Goal: Check status: Verify the current state of an ongoing process or item

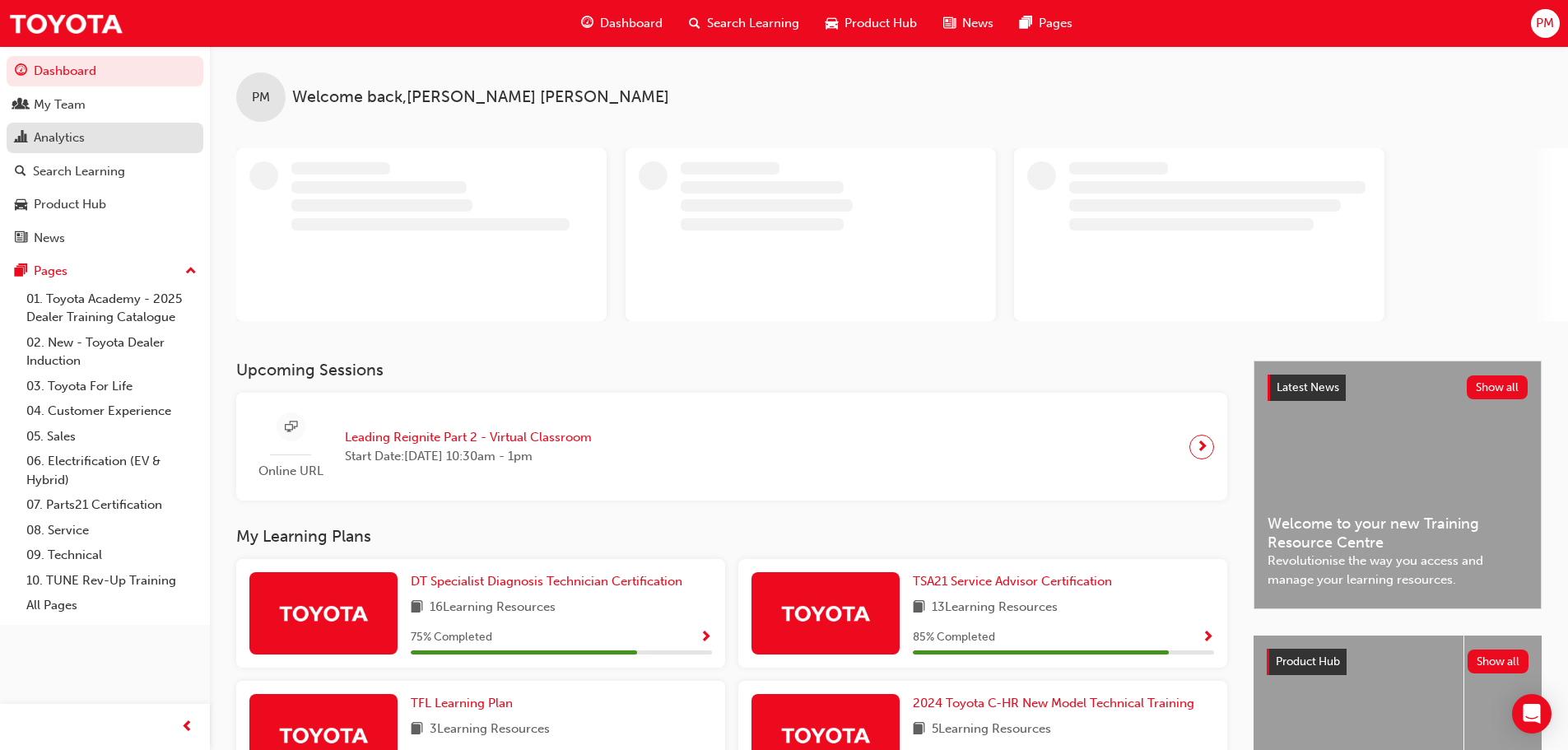
click at [75, 143] on div "Analytics" at bounding box center [59, 138] width 51 height 19
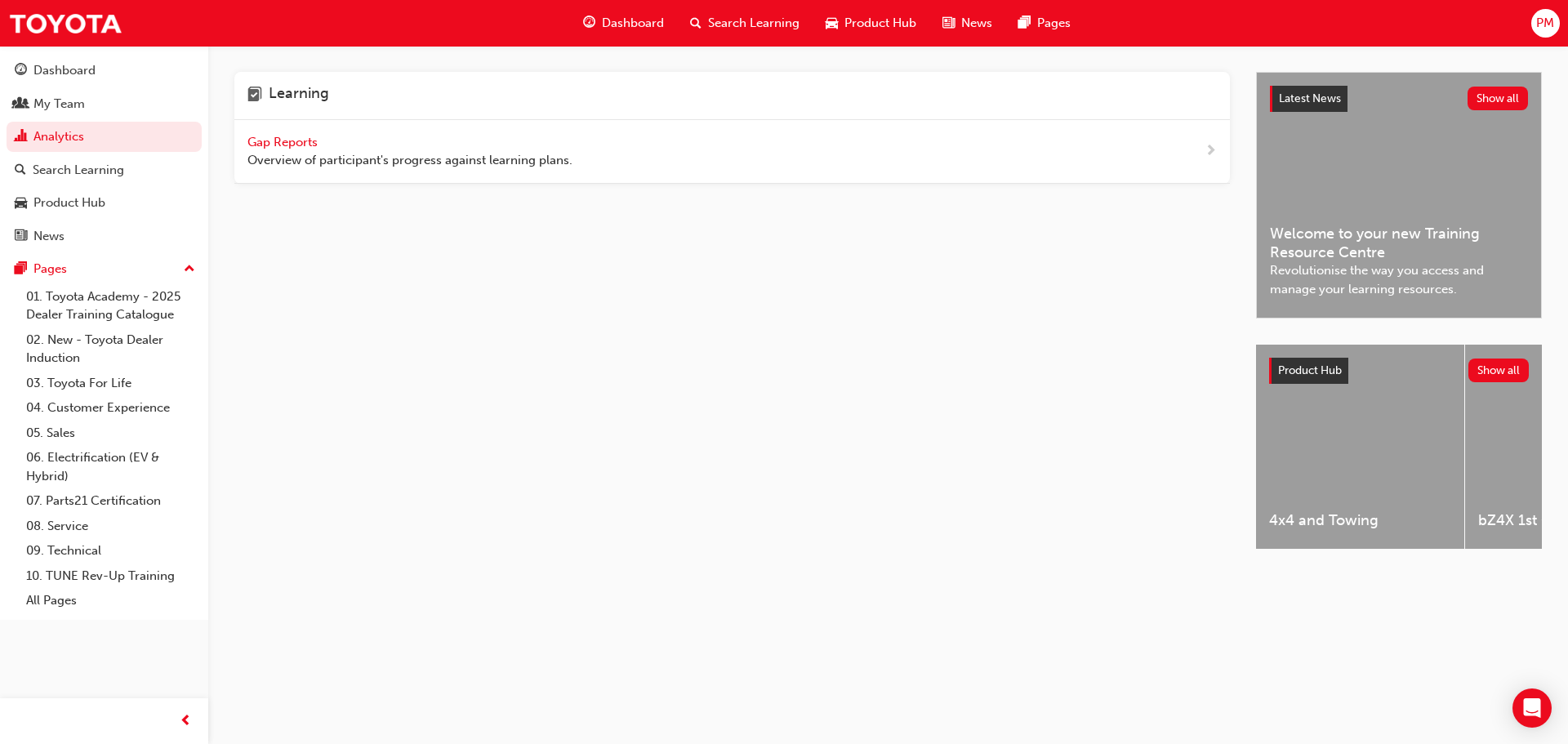
click at [287, 141] on span "Gap Reports" at bounding box center [284, 143] width 74 height 15
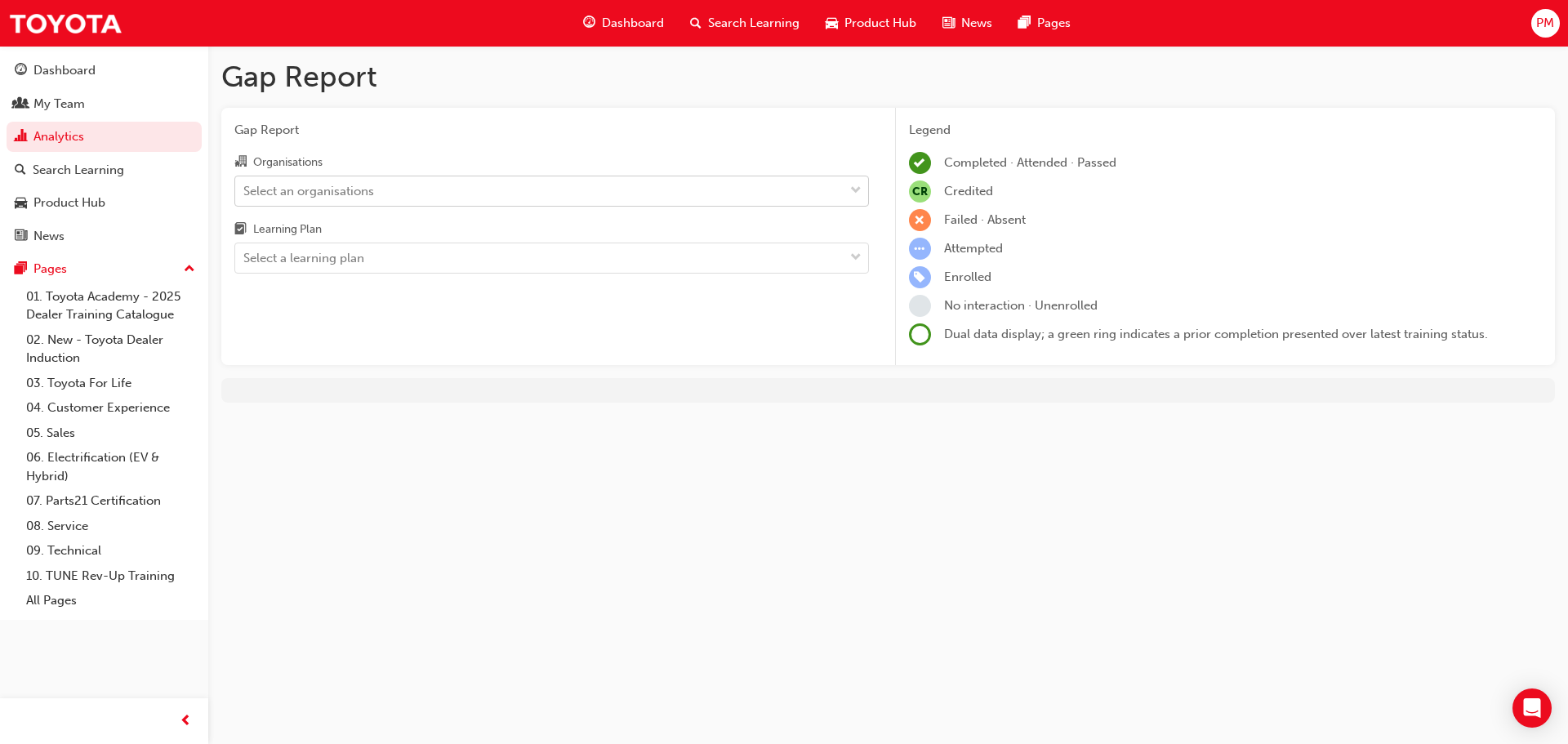
click at [374, 191] on div "Select an organisations" at bounding box center [308, 191] width 130 height 19
click at [245, 191] on input "Organisations Select an organisations" at bounding box center [244, 190] width 2 height 14
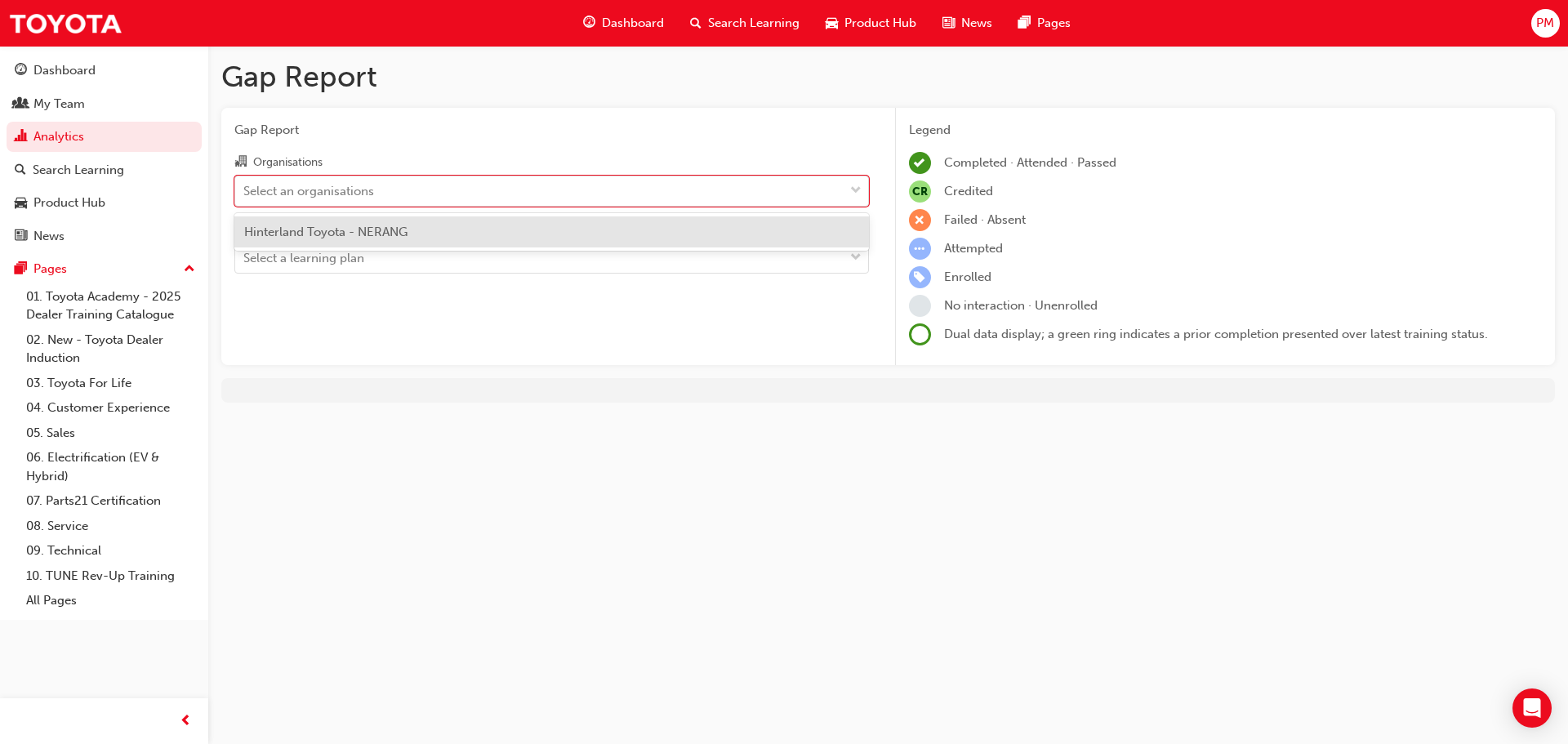
click at [369, 228] on span "Hinterland Toyota - NERANG" at bounding box center [325, 233] width 164 height 15
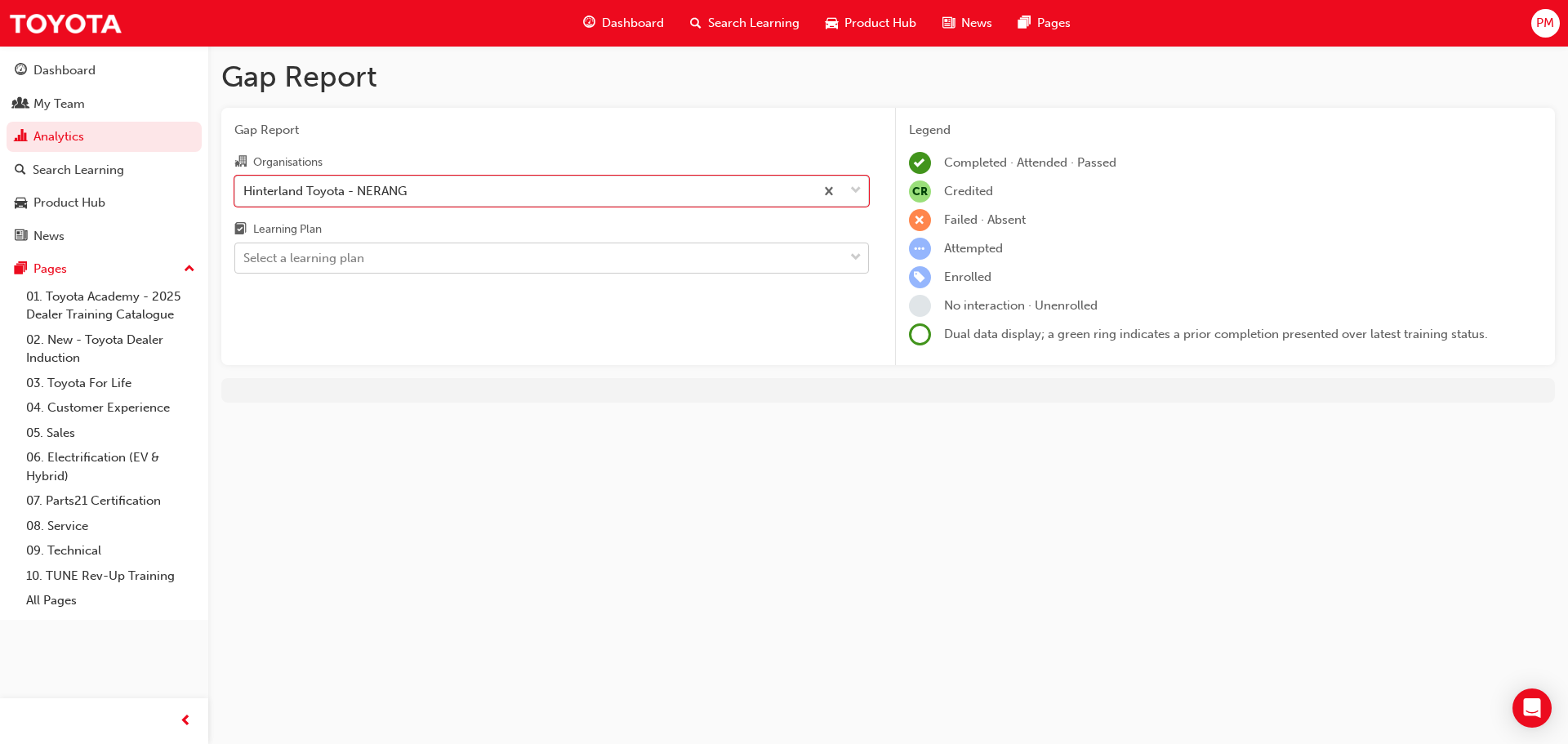
click at [369, 251] on div "Select a learning plan" at bounding box center [540, 258] width 609 height 28
click at [245, 251] on input "Learning Plan Select a learning plan" at bounding box center [244, 257] width 2 height 14
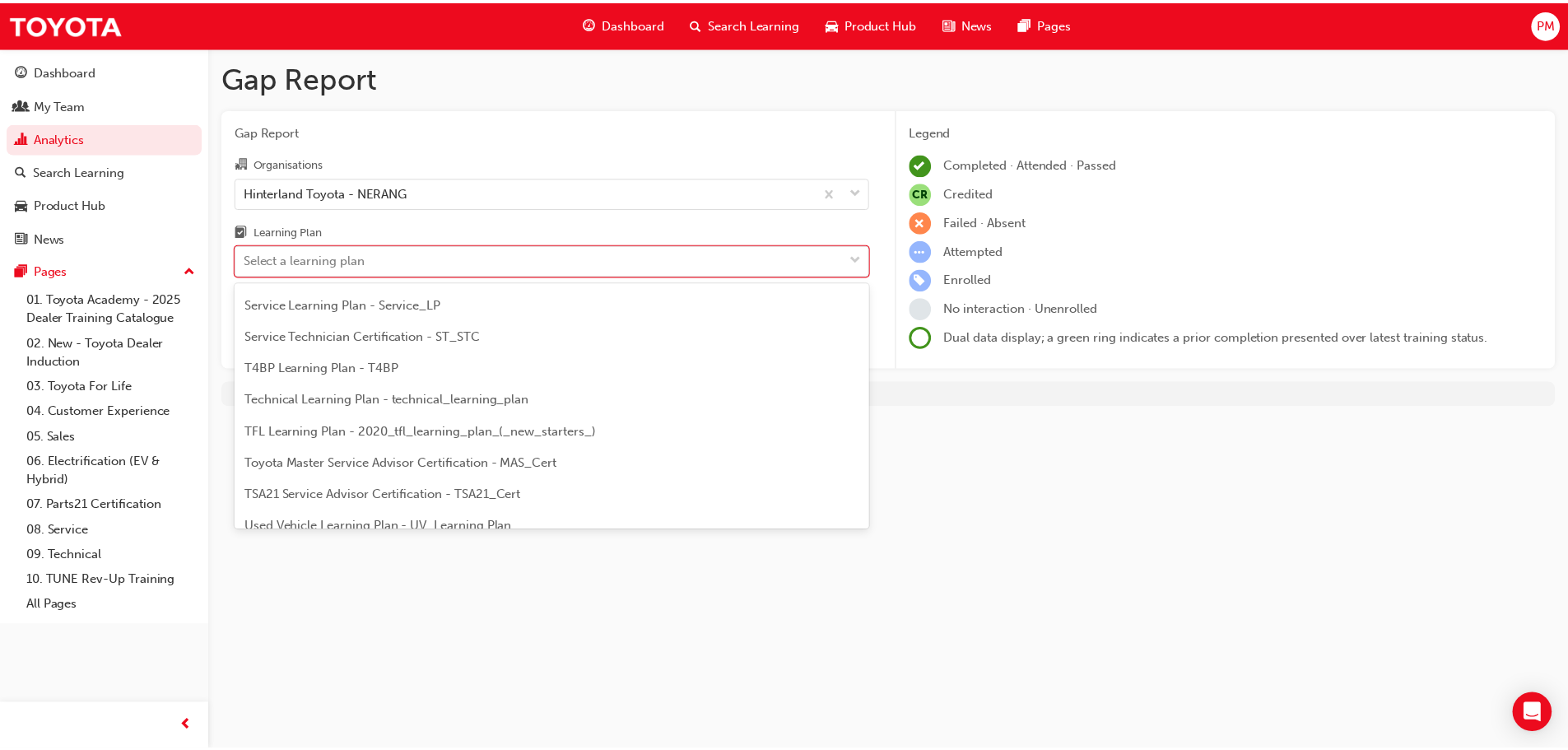
scroll to position [659, 0]
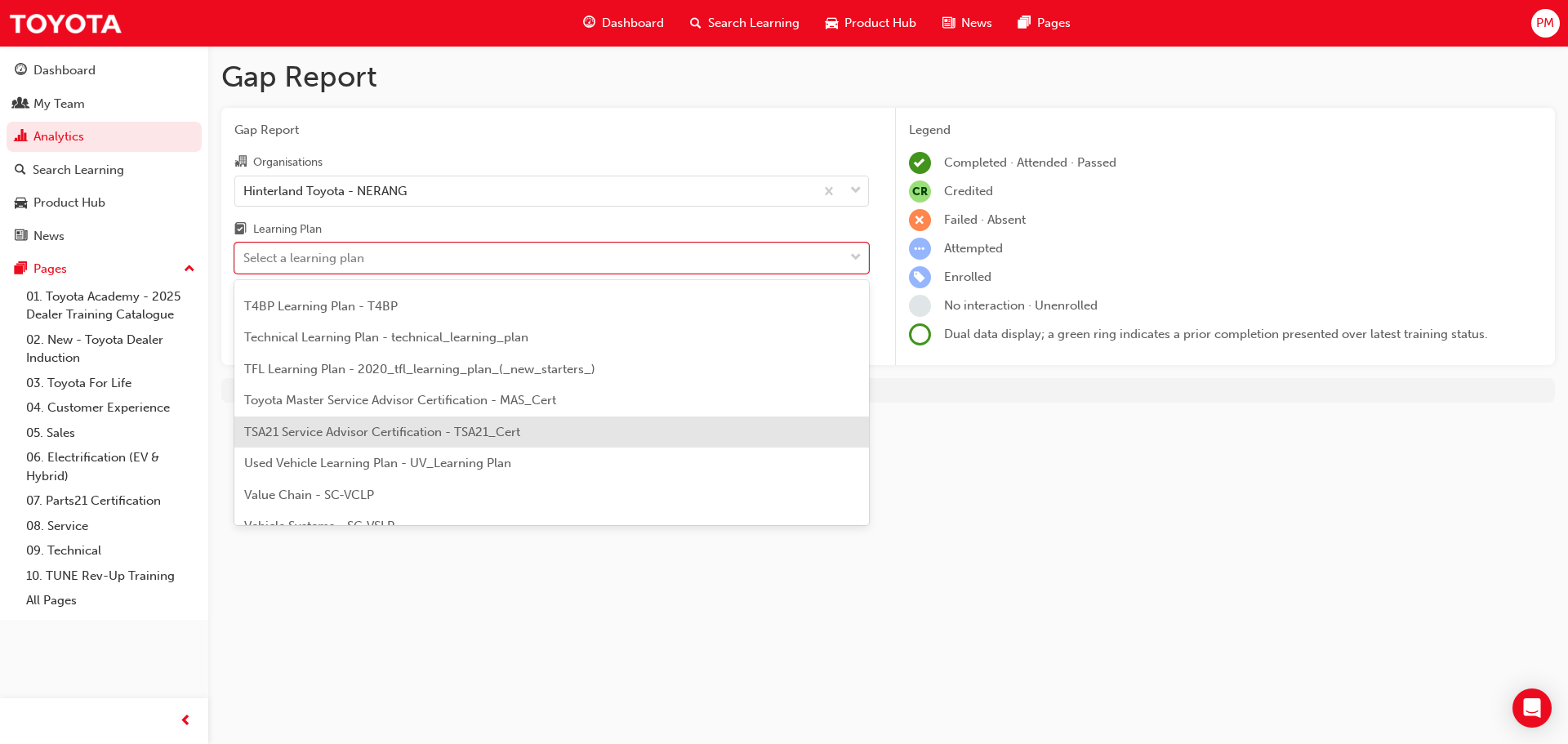
click at [415, 435] on span "TSA21 Service Advisor Certification - TSA21_Cert" at bounding box center [382, 432] width 276 height 15
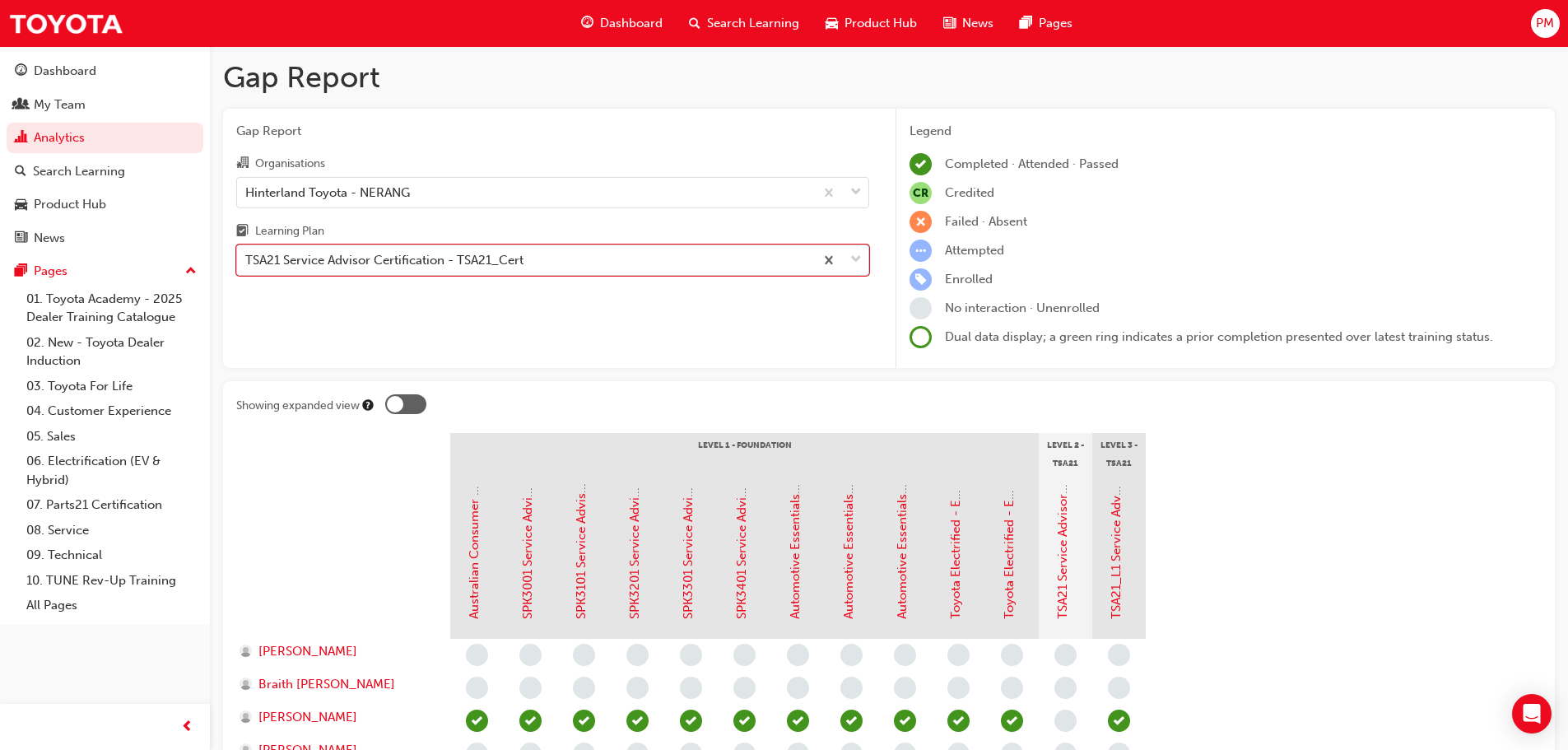
click at [384, 250] on div "TSA21 Service Advisor Certification - TSA21_Cert" at bounding box center [526, 260] width 577 height 29
click at [247, 253] on input "Learning Plan option TSA21 Service Advisor Certification - TSA21_Cert, selected…" at bounding box center [246, 259] width 2 height 14
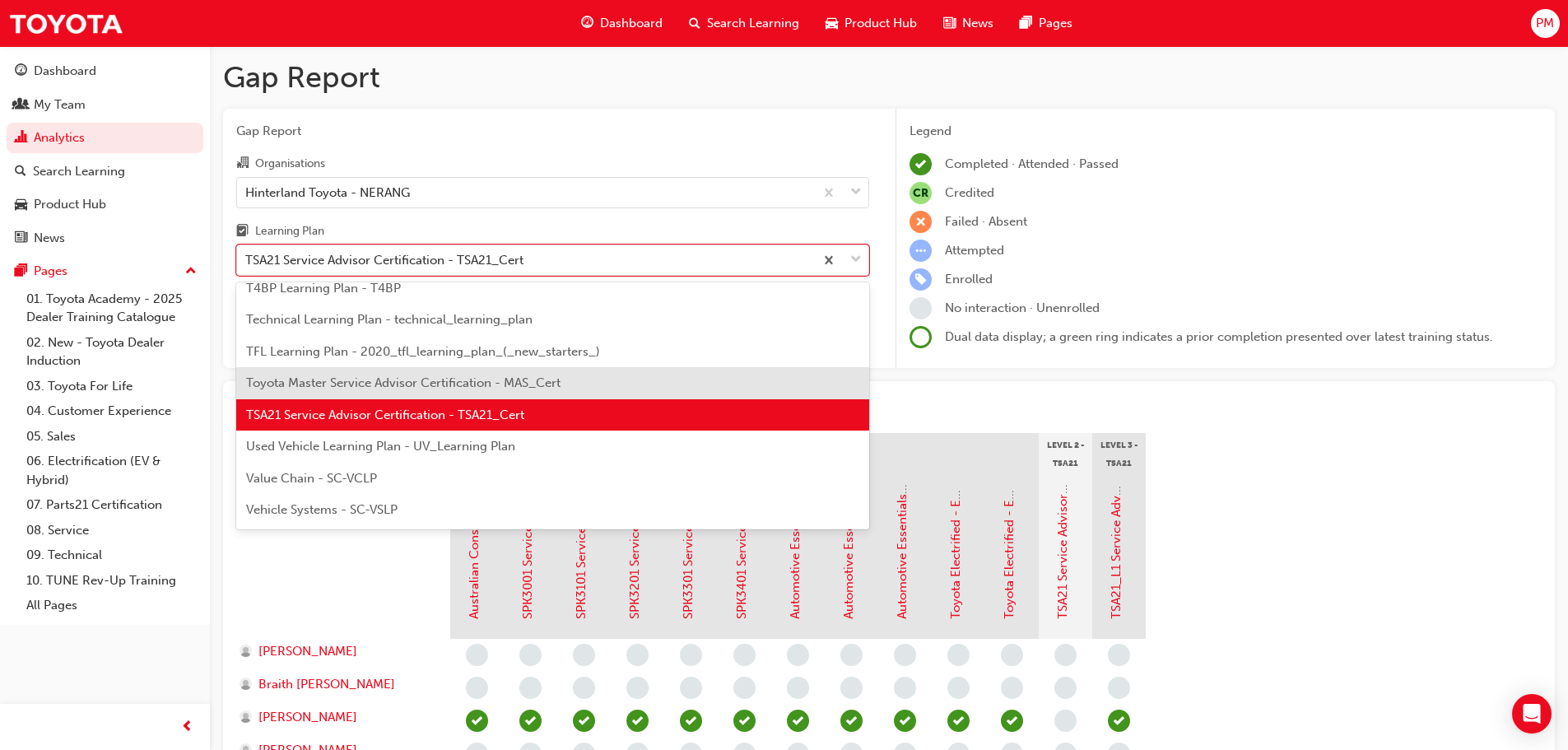
scroll to position [597, 0]
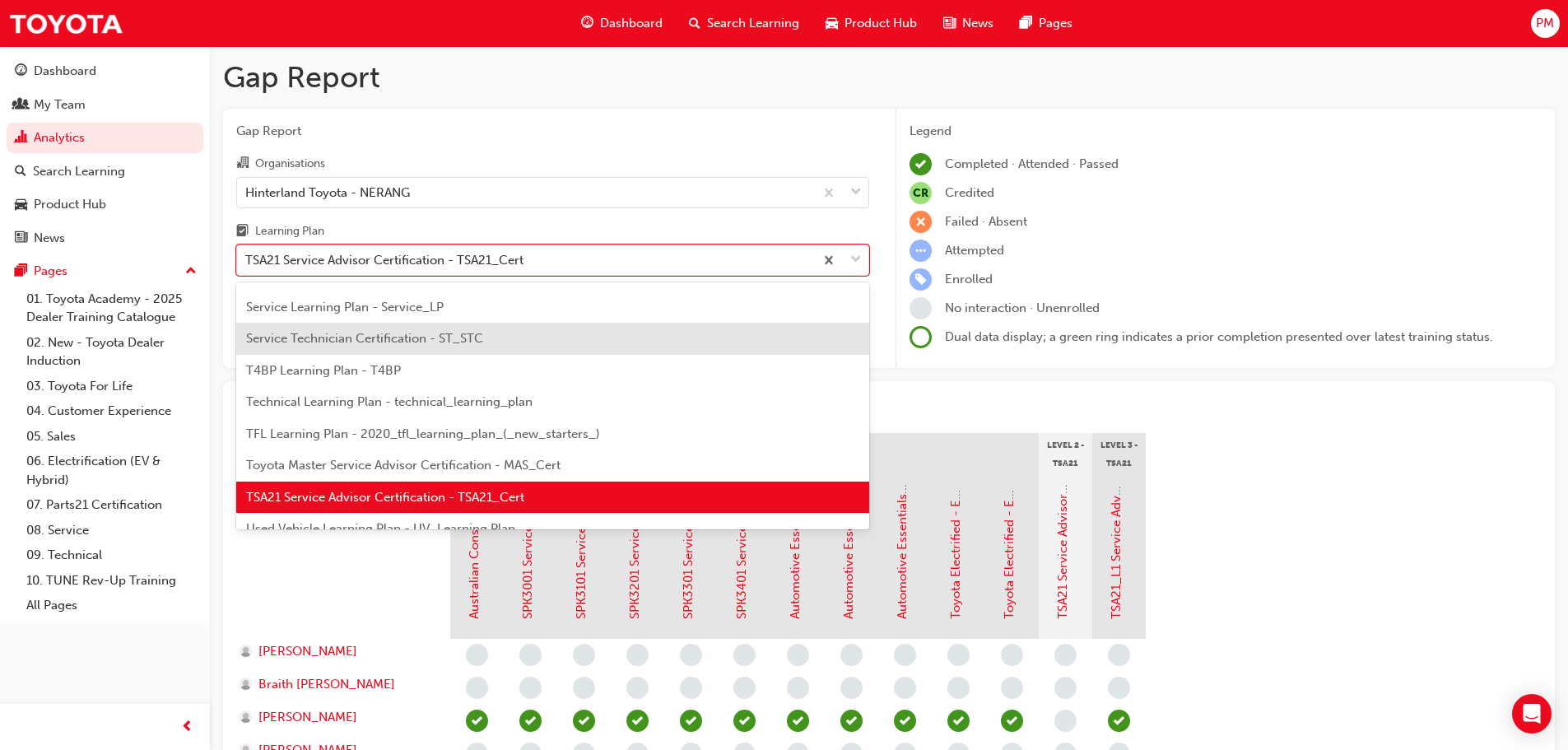
click at [366, 330] on div "Service Technician Certification - ST_STC" at bounding box center [553, 339] width 633 height 32
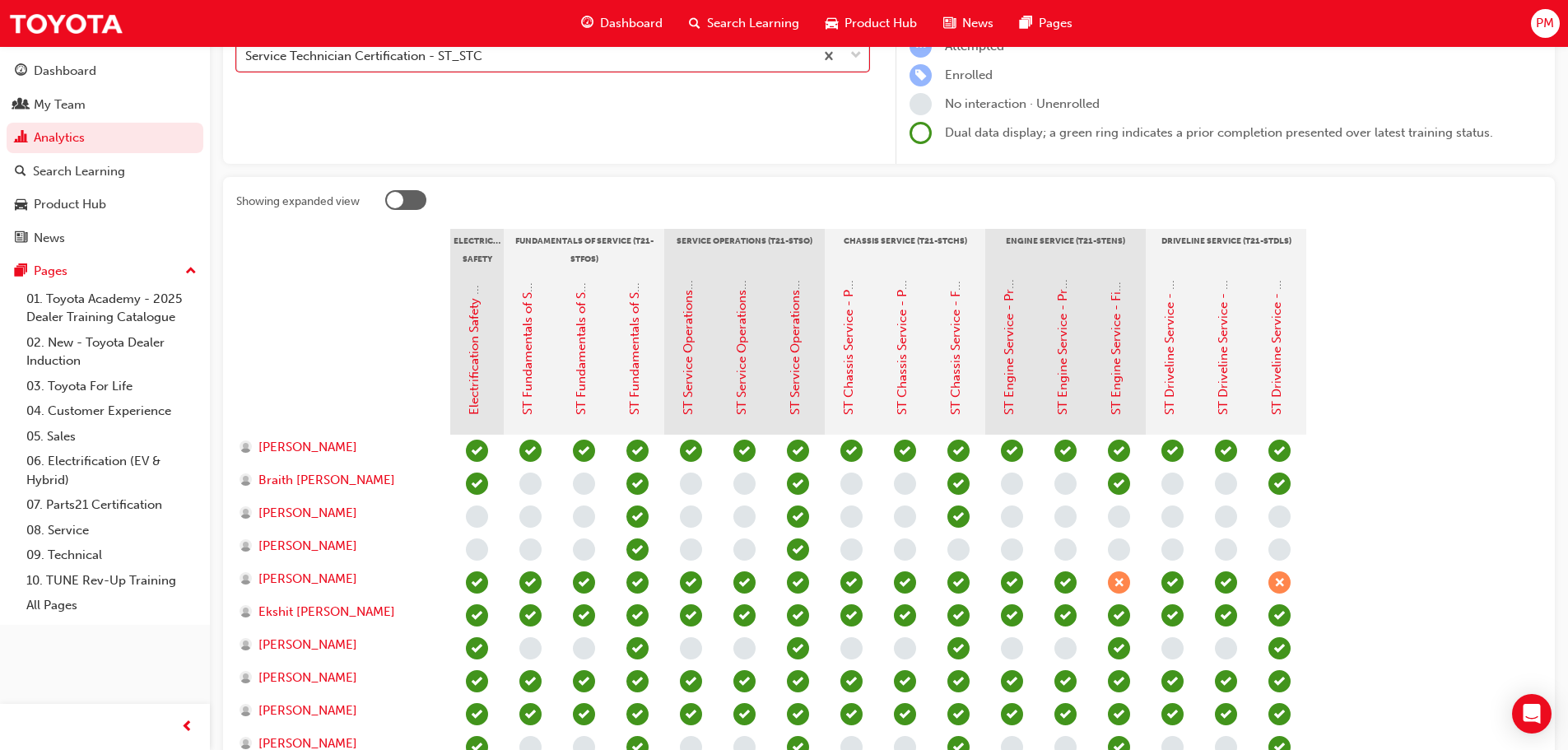
scroll to position [247, 0]
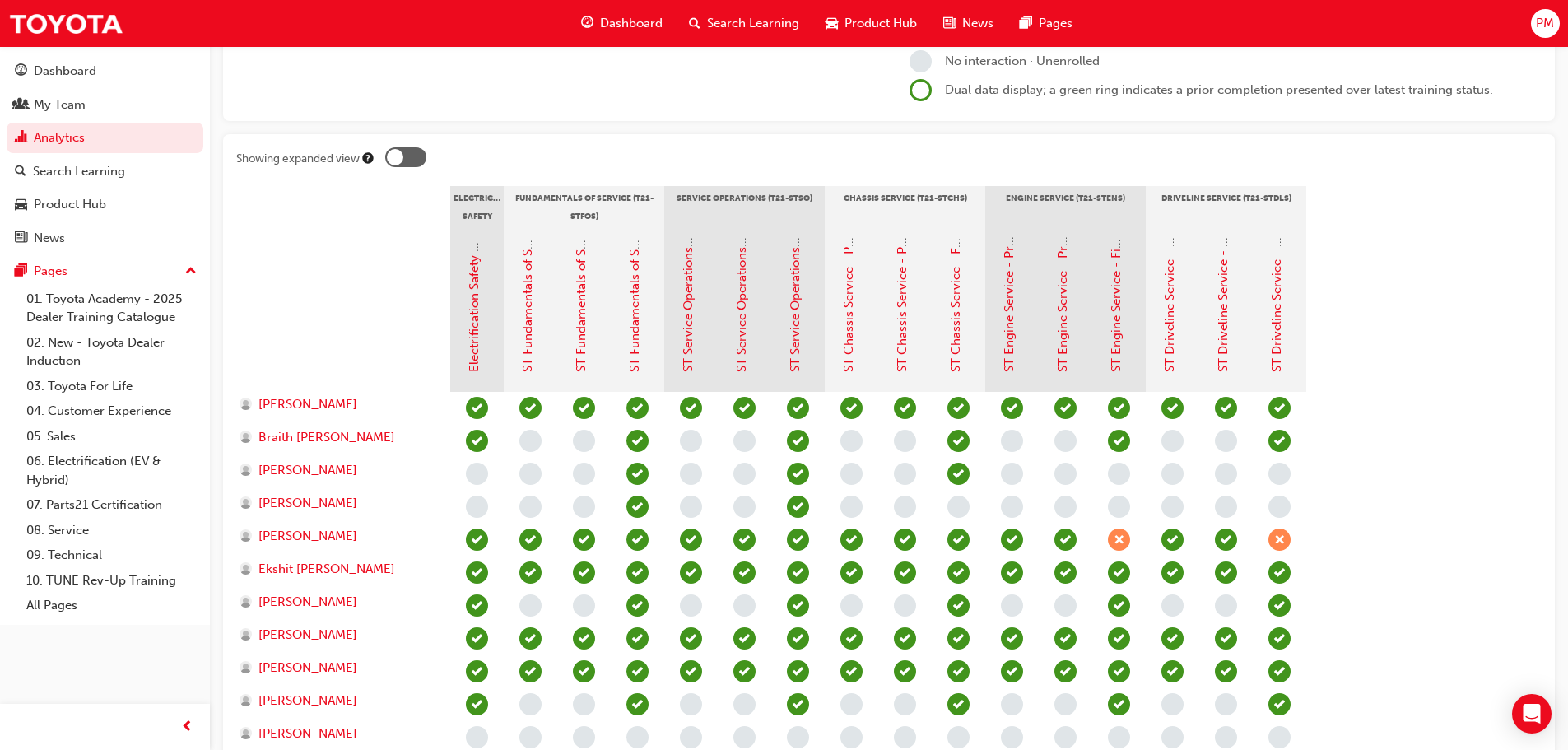
click at [412, 162] on div at bounding box center [405, 157] width 41 height 20
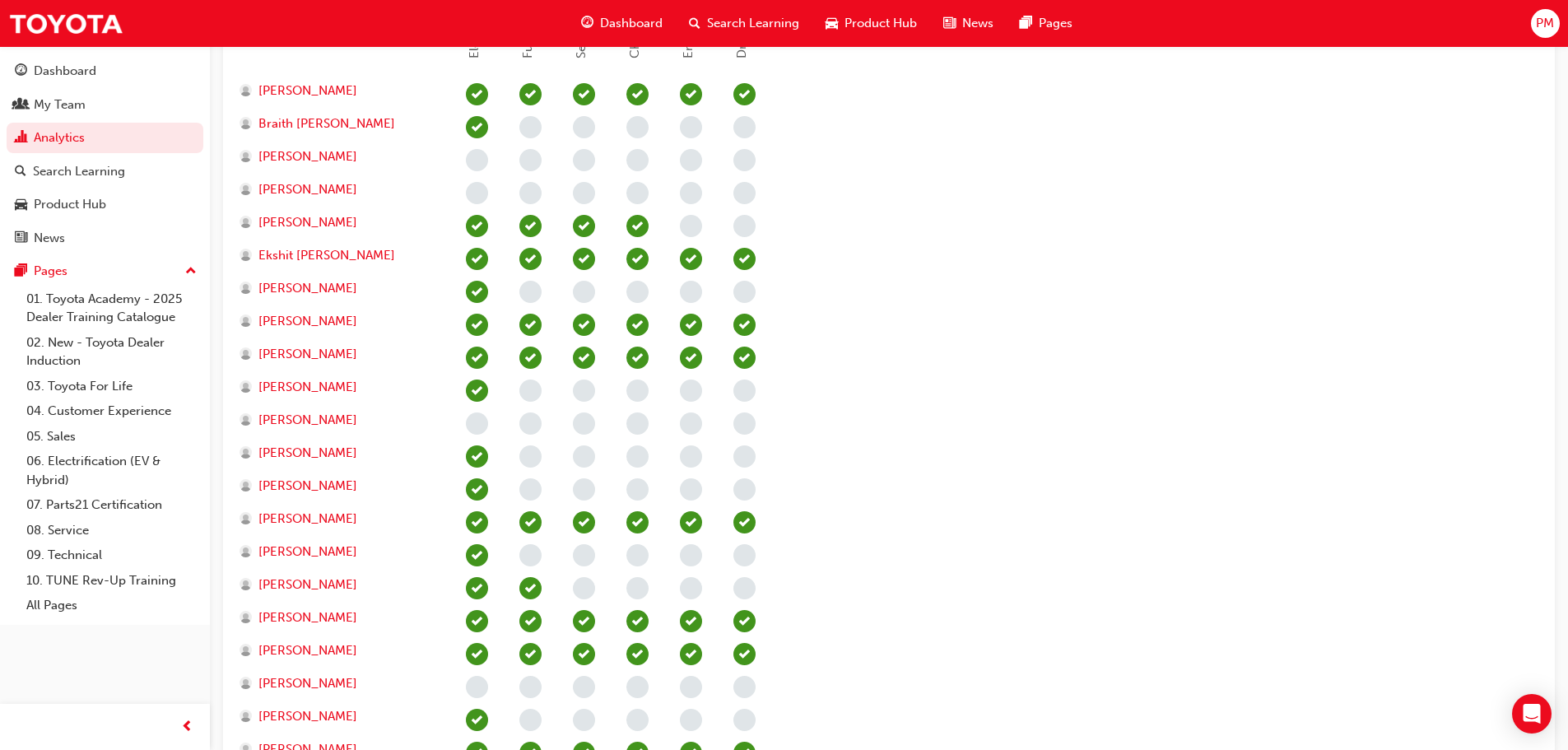
scroll to position [412, 0]
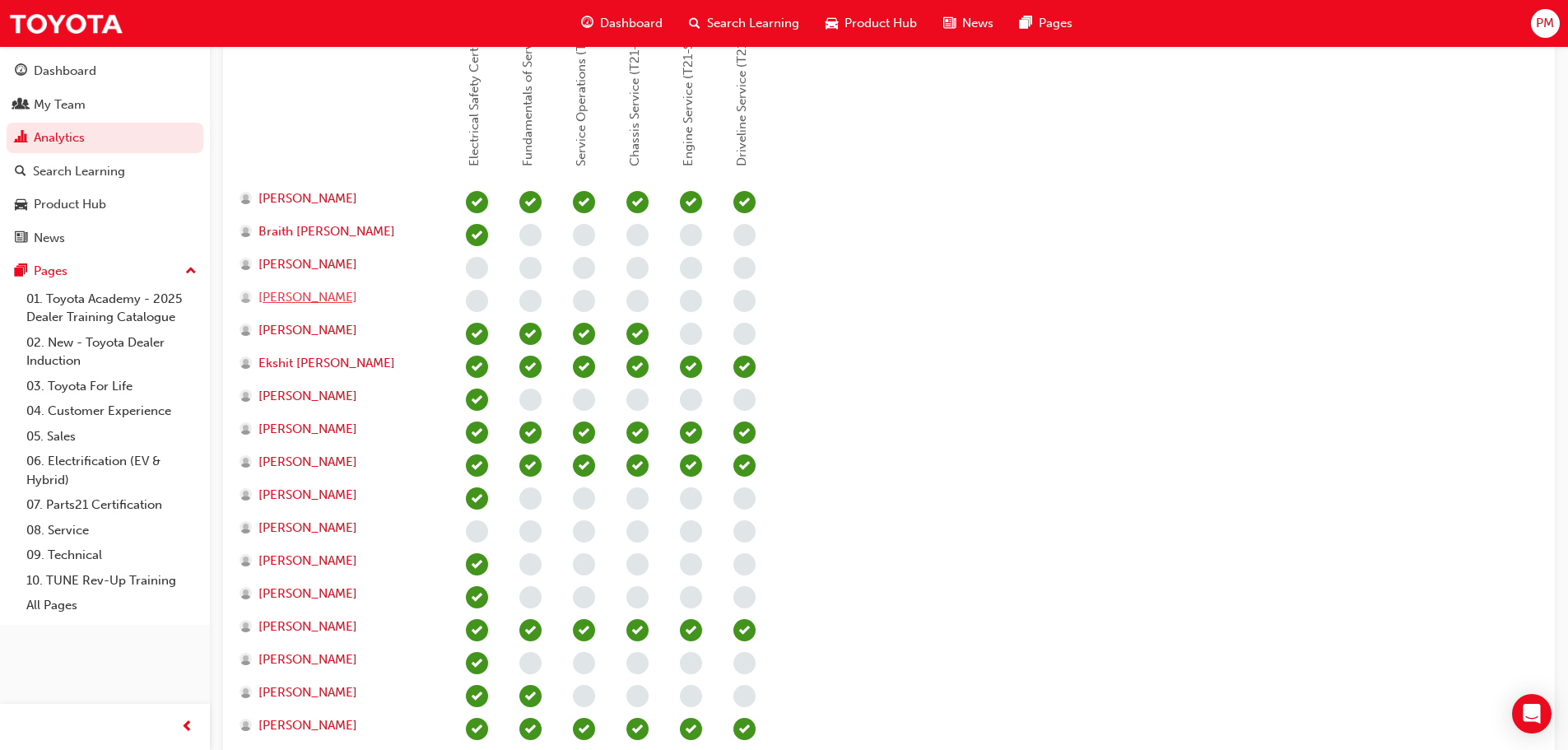
click at [285, 296] on span "[PERSON_NAME]" at bounding box center [308, 297] width 99 height 19
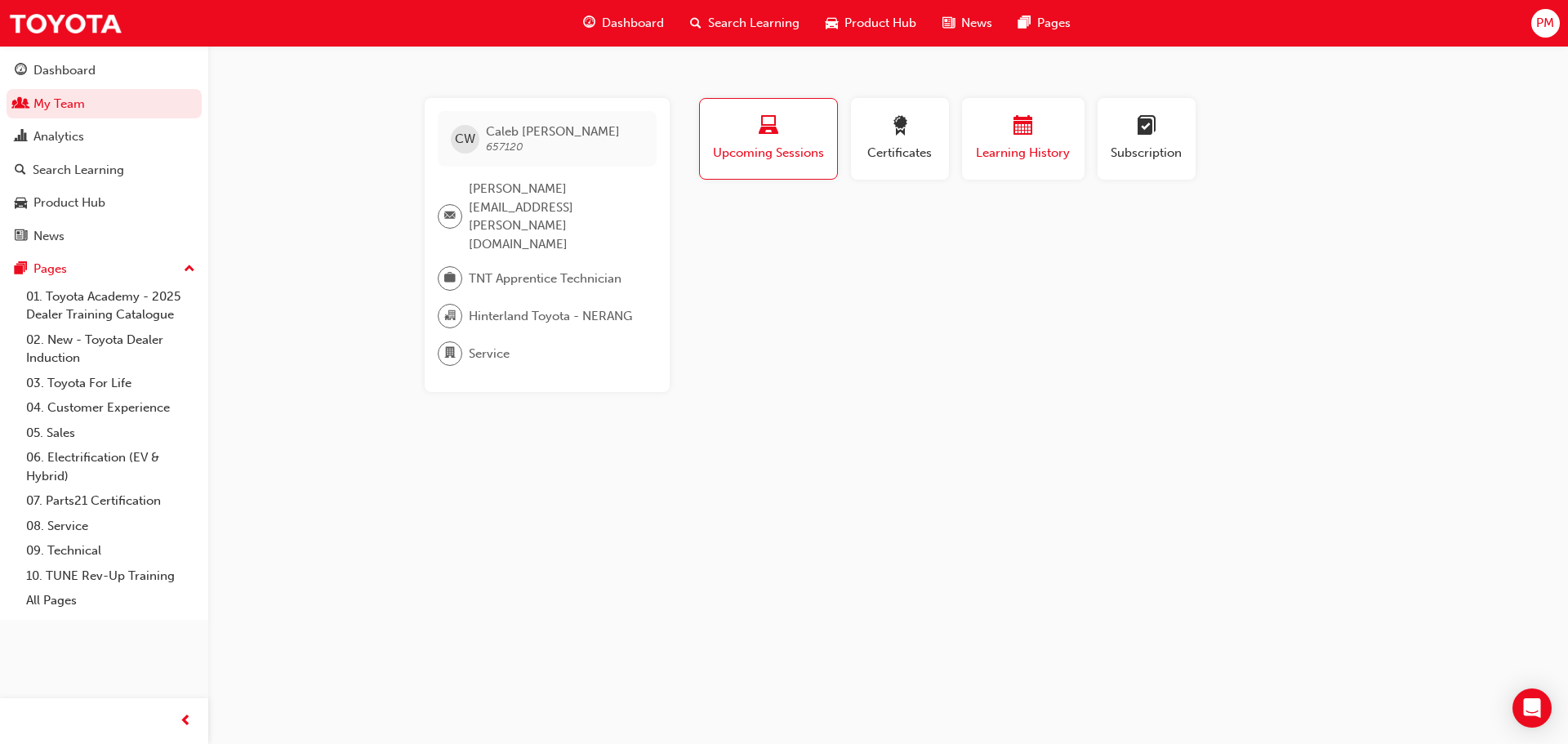
click at [1013, 135] on span "calendar-icon" at bounding box center [1023, 127] width 20 height 22
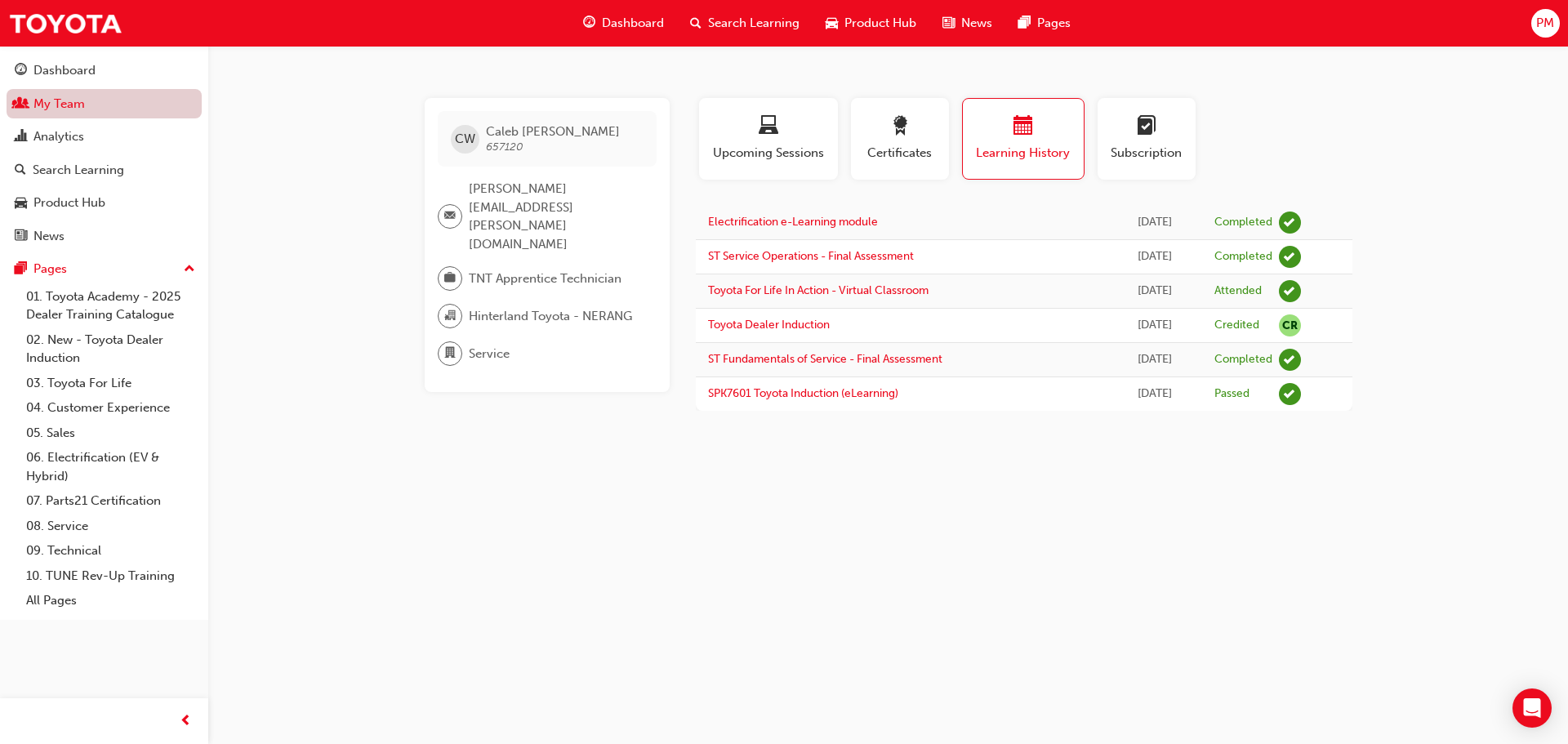
click at [66, 105] on link "My Team" at bounding box center [104, 104] width 195 height 30
